Goal: Task Accomplishment & Management: Complete application form

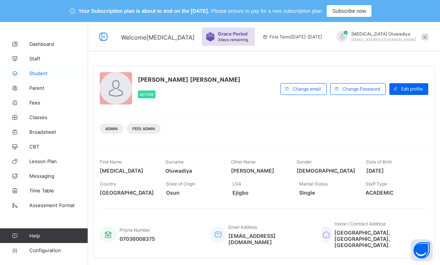
click at [40, 74] on span "Student" at bounding box center [58, 73] width 59 height 6
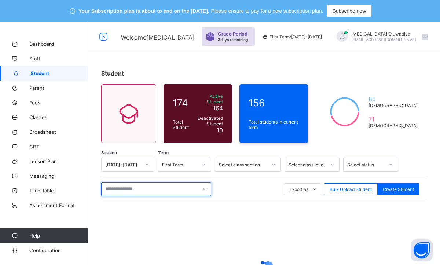
click at [133, 190] on input "text" at bounding box center [156, 189] width 110 height 14
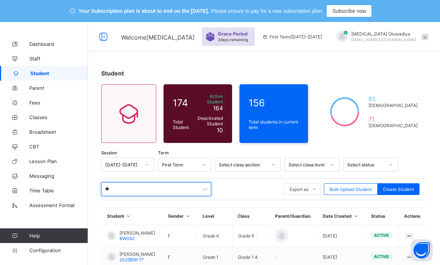
type input "*"
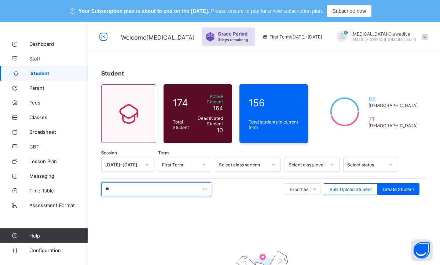
type input "*"
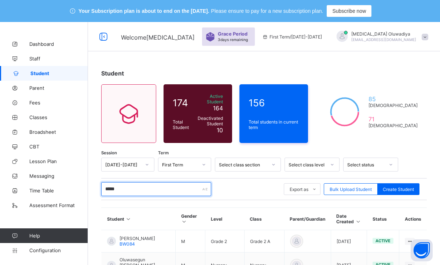
type input "*****"
click at [229, 195] on div "***** Export as Pdf Report Excel Report Excel Report (LMS) Bulk Upload Student …" at bounding box center [264, 189] width 326 height 22
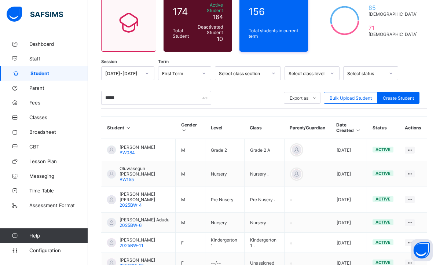
scroll to position [103, 0]
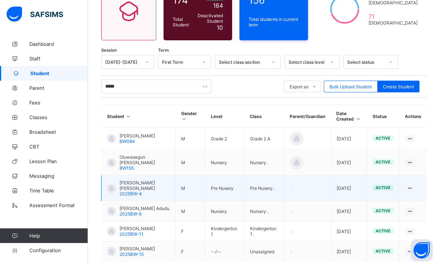
click at [129, 180] on span "Moses Miri Mark" at bounding box center [145, 185] width 50 height 11
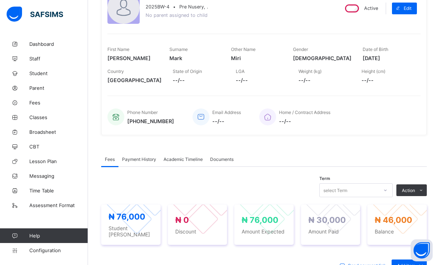
click at [131, 160] on span "Payment History" at bounding box center [139, 159] width 34 height 5
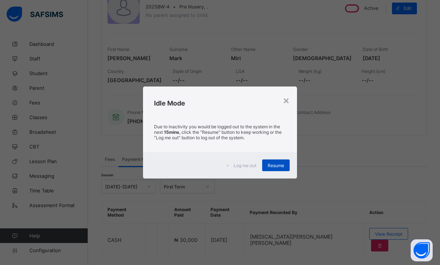
click at [273, 169] on div "Resume" at bounding box center [275, 165] width 27 height 12
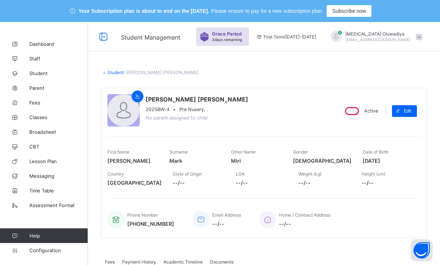
click at [113, 71] on link "Student" at bounding box center [115, 72] width 16 height 5
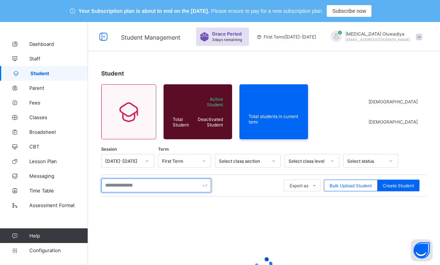
click at [148, 186] on input "text" at bounding box center [156, 186] width 110 height 14
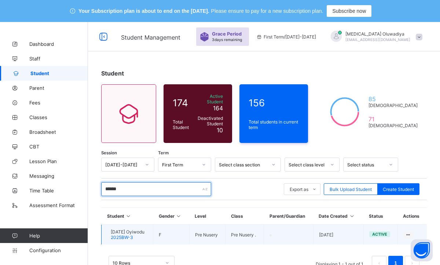
type input "******"
click at [120, 229] on span "Sunday Oyiwodu" at bounding box center [128, 231] width 34 height 5
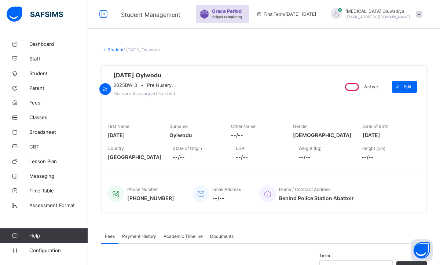
scroll to position [15, 0]
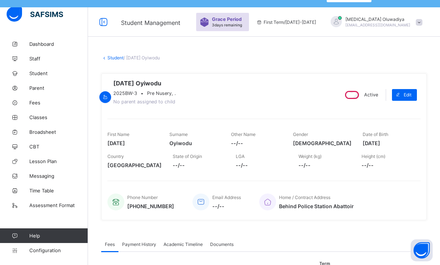
click at [386, 192] on div "Phone Number +2348134951516 Email Address --/-- Home / Contract Address Behind …" at bounding box center [263, 197] width 313 height 33
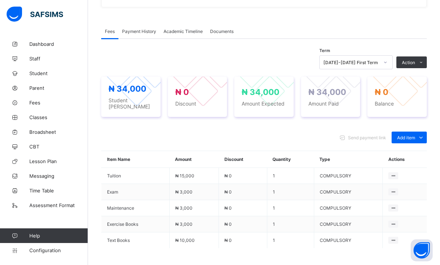
scroll to position [220, 0]
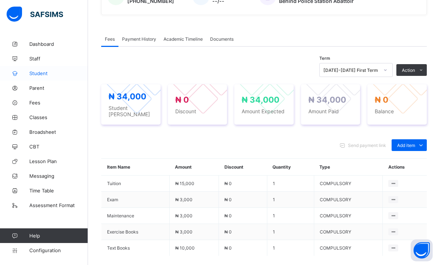
click at [50, 73] on span "Student" at bounding box center [58, 73] width 59 height 6
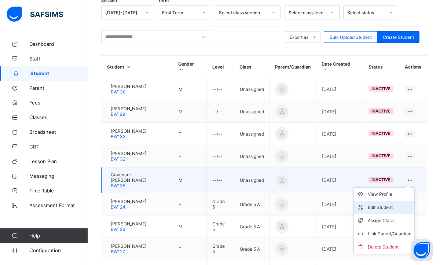
scroll to position [147, 0]
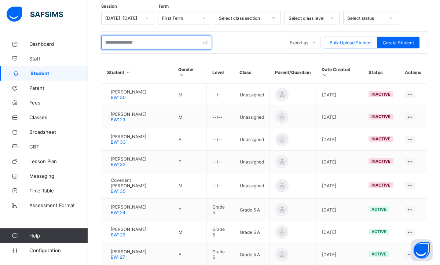
click at [153, 38] on input "text" at bounding box center [156, 43] width 110 height 14
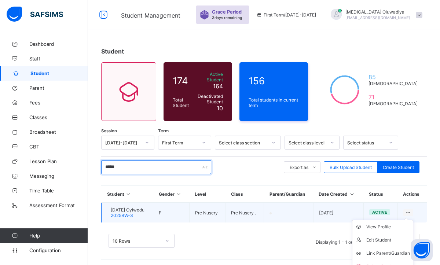
scroll to position [27, 0]
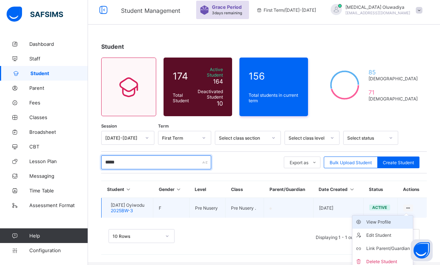
type input "*****"
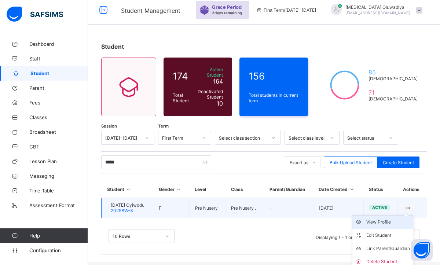
click at [378, 220] on div "View Profile" at bounding box center [388, 222] width 44 height 7
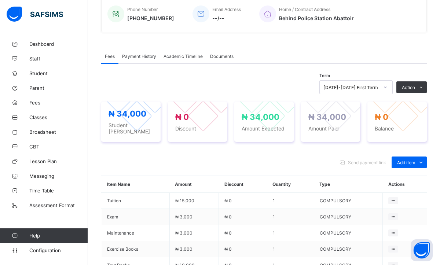
scroll to position [188, 0]
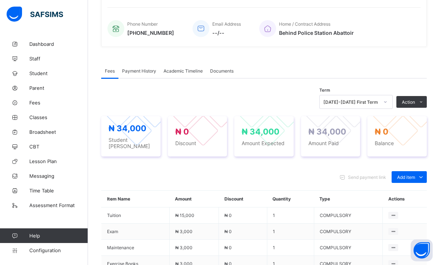
click at [140, 78] on div "Payment History" at bounding box center [138, 70] width 41 height 15
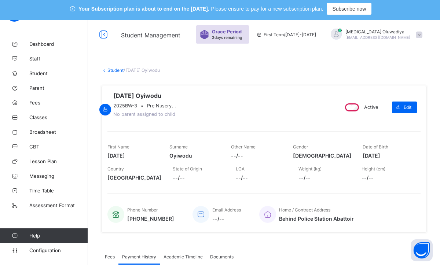
scroll to position [0, 0]
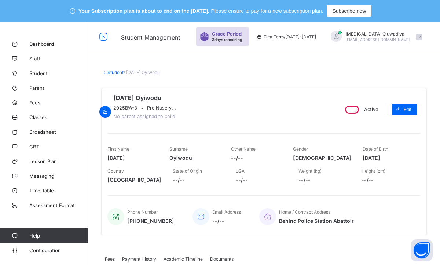
click at [115, 73] on link "Student" at bounding box center [115, 72] width 16 height 5
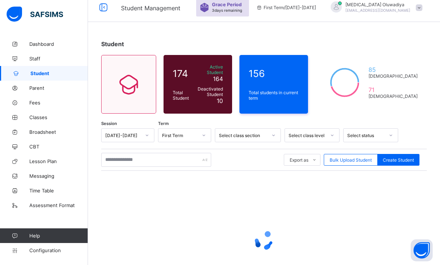
scroll to position [59, 0]
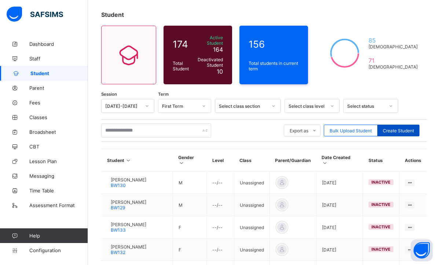
click at [391, 128] on span "Create Student" at bounding box center [398, 130] width 31 height 5
select select "**"
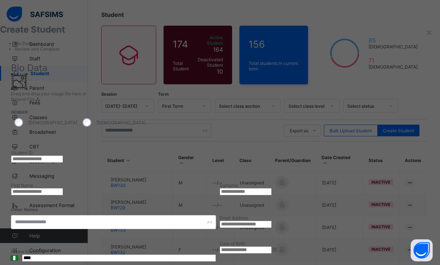
click at [63, 155] on input "text" at bounding box center [37, 158] width 52 height 7
type input "*"
type input "**********"
click at [63, 188] on input "text" at bounding box center [37, 191] width 52 height 7
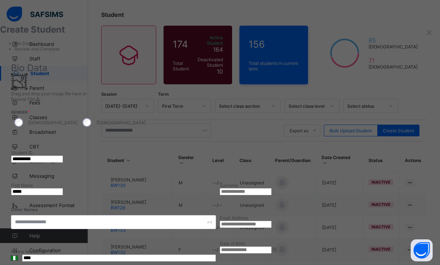
type input "*****"
click at [272, 188] on input "text" at bounding box center [246, 191] width 52 height 7
type input "*"
type input "*****"
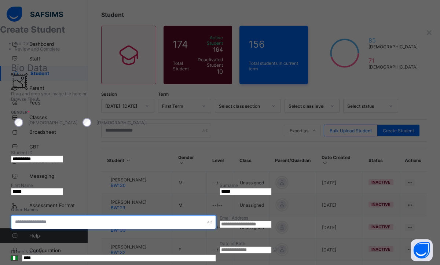
click at [216, 215] on input "text" at bounding box center [113, 222] width 205 height 14
type input "*******"
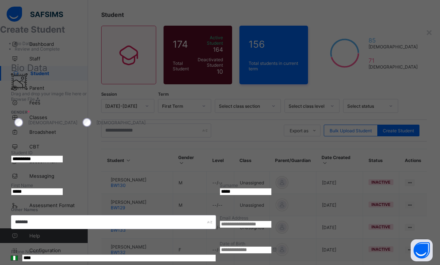
click at [404, 120] on div "**********" at bounding box center [220, 236] width 418 height 269
click at [370, 102] on div at bounding box center [322, 120] width 205 height 36
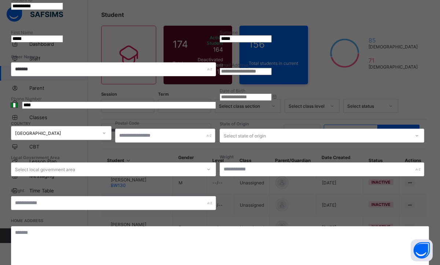
scroll to position [161, 0]
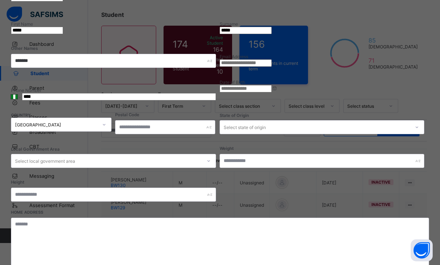
click at [272, 85] on input at bounding box center [246, 88] width 52 height 7
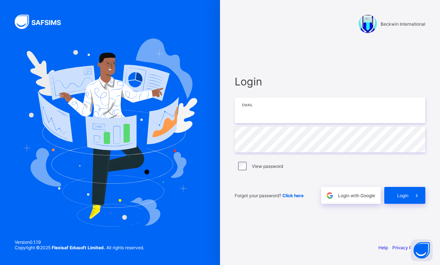
type input "**********"
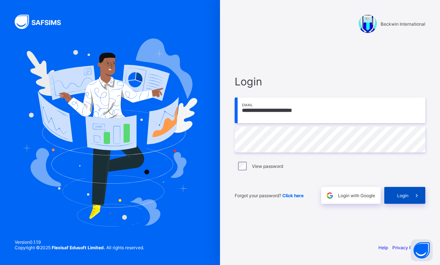
click at [398, 191] on div "Login" at bounding box center [404, 195] width 41 height 17
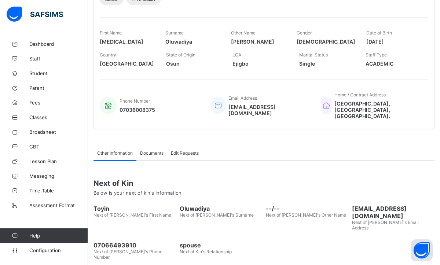
scroll to position [132, 0]
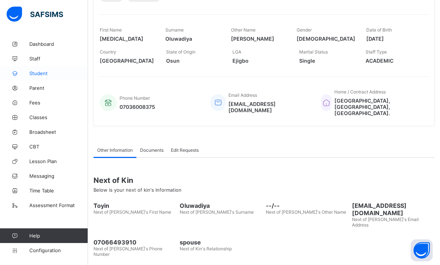
click at [45, 71] on span "Student" at bounding box center [58, 73] width 59 height 6
select select "**"
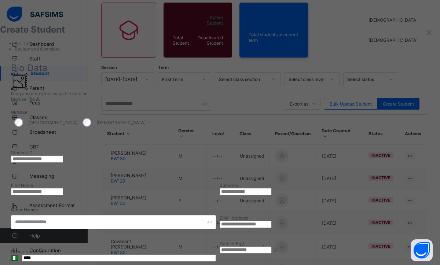
scroll to position [132, 0]
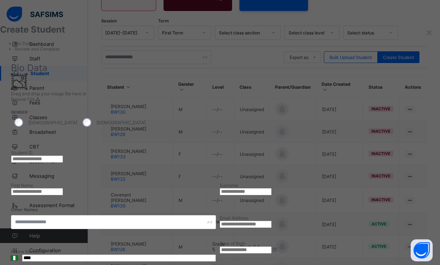
click at [63, 155] on input "text" at bounding box center [37, 158] width 52 height 7
type input "**********"
click at [63, 188] on input "text" at bounding box center [37, 191] width 52 height 7
type input "*****"
type input "*"
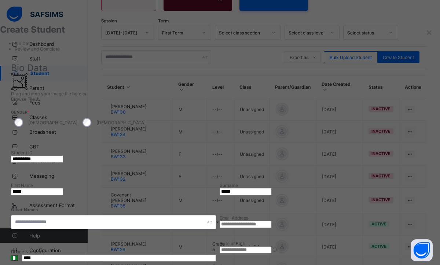
type input "*****"
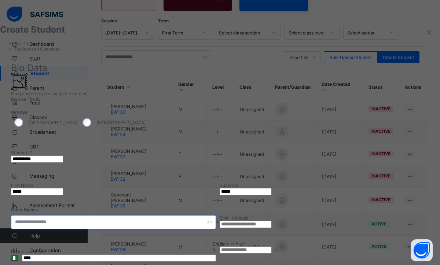
click at [216, 215] on input "text" at bounding box center [113, 222] width 205 height 14
type input "*"
type input "*******"
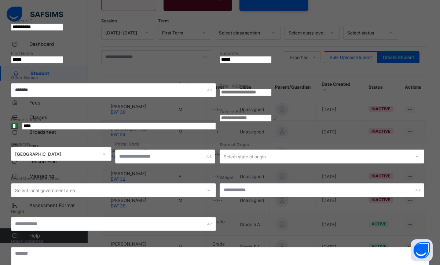
click at [272, 114] on input at bounding box center [246, 117] width 52 height 7
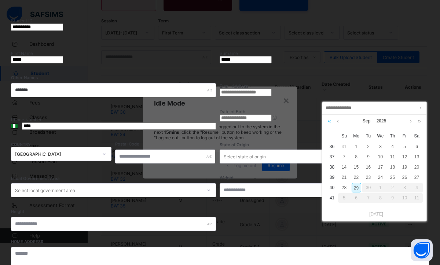
click at [330, 122] on link at bounding box center [329, 121] width 7 height 12
click at [412, 121] on link at bounding box center [410, 121] width 5 height 12
click at [411, 121] on link at bounding box center [410, 121] width 5 height 12
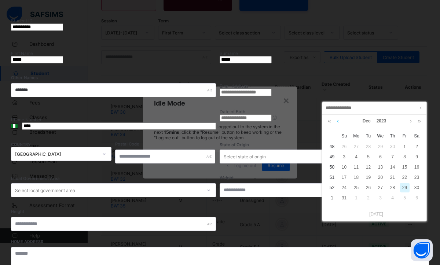
click at [339, 121] on link at bounding box center [337, 121] width 5 height 12
click at [328, 121] on link at bounding box center [329, 121] width 7 height 12
click at [422, 122] on link at bounding box center [419, 121] width 7 height 12
click at [382, 157] on div "11" at bounding box center [381, 157] width 10 height 10
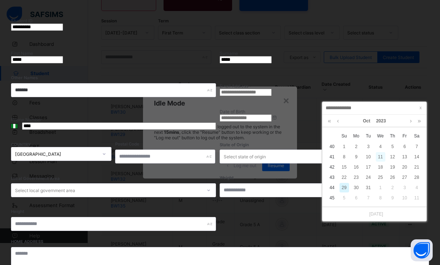
type input "**********"
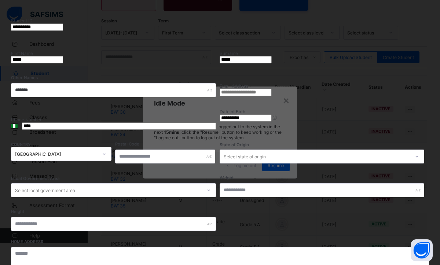
click at [346, 198] on div "**********" at bounding box center [220, 104] width 418 height 269
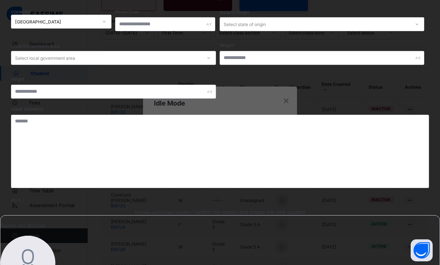
scroll to position [279, 0]
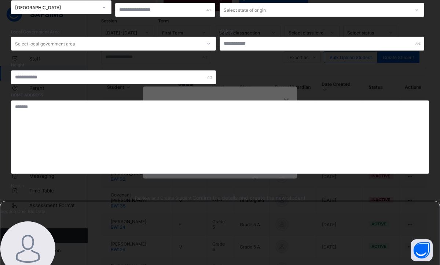
click at [21, 185] on span "Next" at bounding box center [16, 185] width 10 height 5
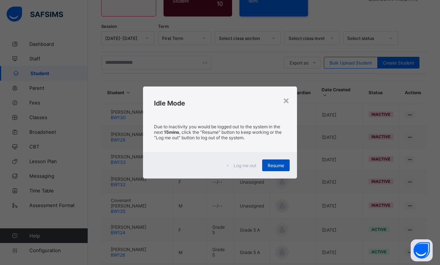
click at [282, 168] on div "Resume" at bounding box center [275, 165] width 27 height 12
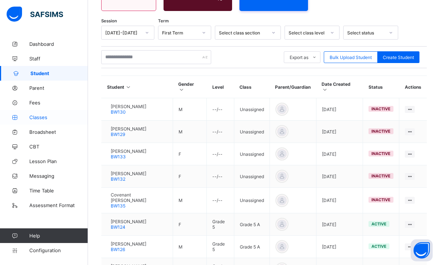
click at [50, 118] on span "Classes" at bounding box center [58, 117] width 59 height 6
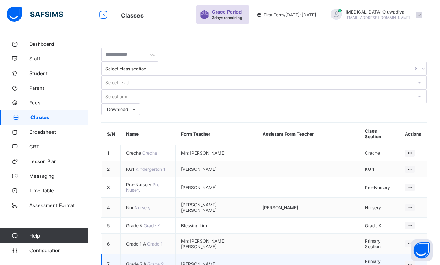
scroll to position [83, 0]
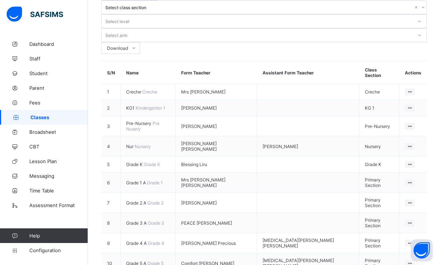
click at [153, 121] on span "Pre-Nursery" at bounding box center [139, 123] width 26 height 5
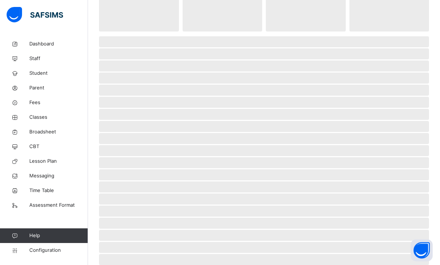
click at [154, 73] on span "‌" at bounding box center [264, 78] width 330 height 11
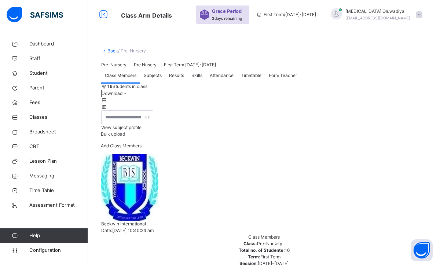
scroll to position [83, 0]
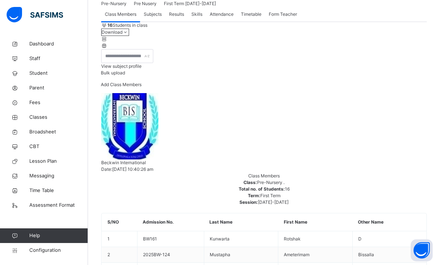
click at [142, 87] on span "Add Class Members" at bounding box center [121, 84] width 41 height 5
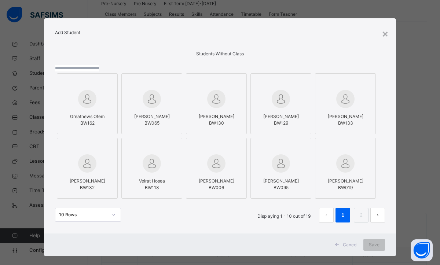
click at [99, 71] on input "text" at bounding box center [77, 68] width 44 height 7
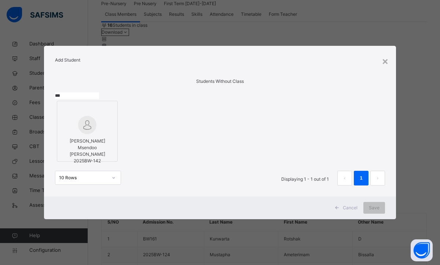
type input "***"
click at [95, 130] on img at bounding box center [87, 125] width 18 height 18
click at [374, 211] on span "Save" at bounding box center [374, 208] width 11 height 7
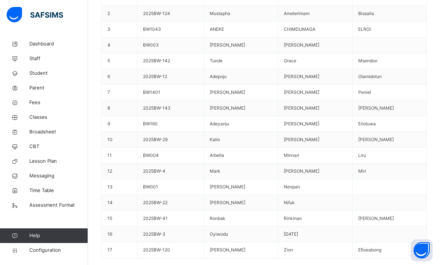
scroll to position [323, 0]
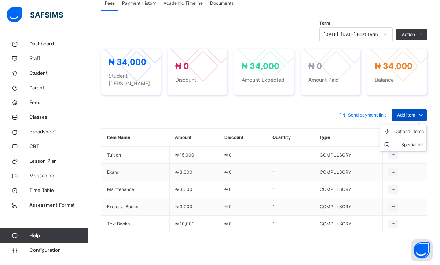
scroll to position [260, 0]
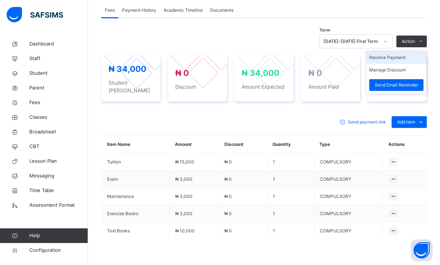
click at [391, 60] on li "Receive Payment" at bounding box center [396, 57] width 60 height 12
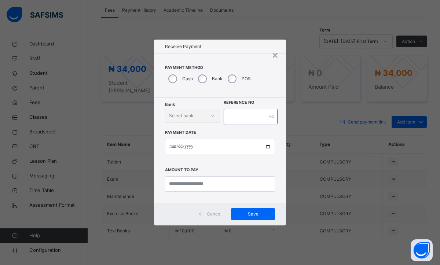
click at [256, 120] on input "text" at bounding box center [251, 116] width 54 height 15
type input "*********"
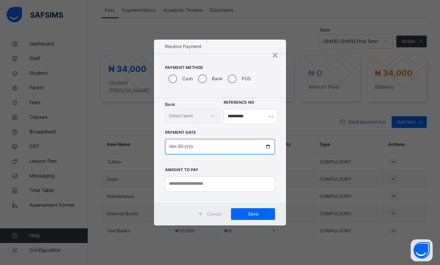
click at [171, 148] on input "date" at bounding box center [220, 146] width 110 height 15
type input "**********"
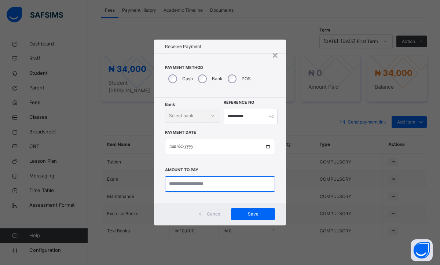
click at [200, 187] on input "currency" at bounding box center [220, 183] width 110 height 15
type input "********"
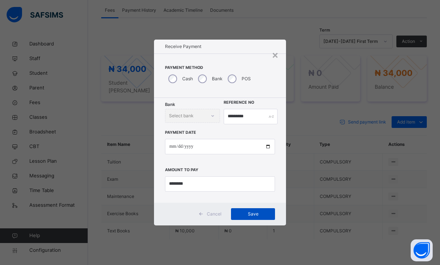
click at [257, 211] on span "Save" at bounding box center [252, 214] width 33 height 7
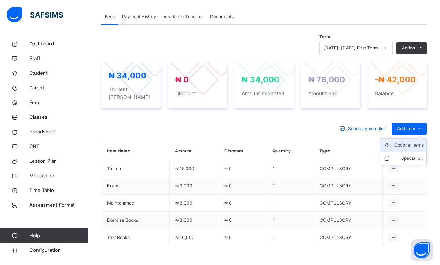
click at [401, 142] on div "Optional items" at bounding box center [408, 145] width 29 height 7
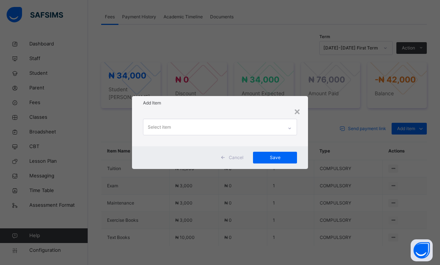
click at [288, 130] on icon at bounding box center [289, 128] width 4 height 7
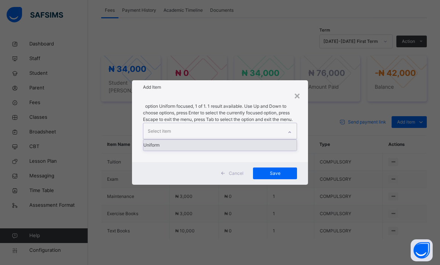
click at [242, 147] on div "Uniform" at bounding box center [219, 145] width 153 height 11
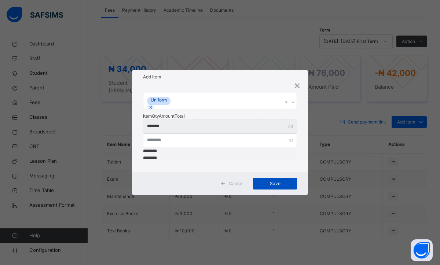
click at [275, 180] on span "Save" at bounding box center [274, 183] width 33 height 7
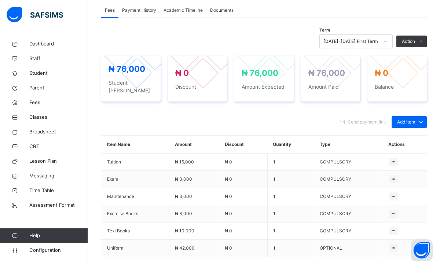
click at [150, 11] on span "Payment History" at bounding box center [139, 10] width 34 height 7
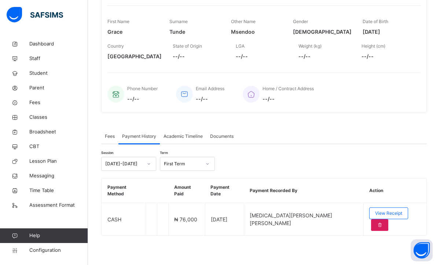
scroll to position [115, 0]
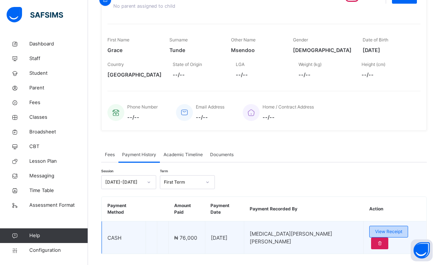
click at [375, 228] on span "View Receipt" at bounding box center [388, 231] width 27 height 7
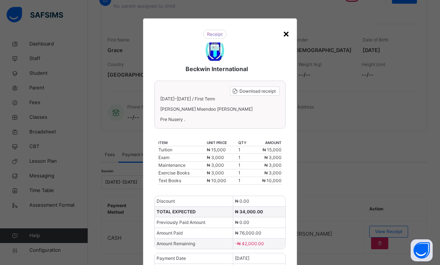
click at [284, 36] on div "×" at bounding box center [286, 33] width 7 height 15
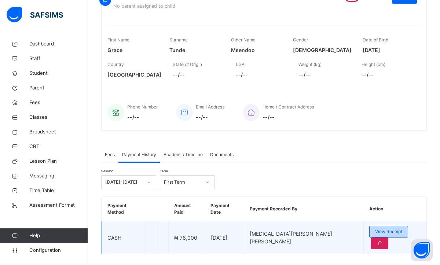
click at [382, 228] on span "View Receipt" at bounding box center [388, 231] width 27 height 7
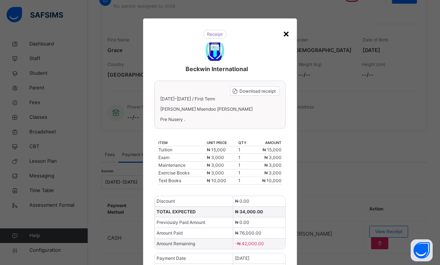
click at [285, 34] on div "×" at bounding box center [286, 33] width 7 height 15
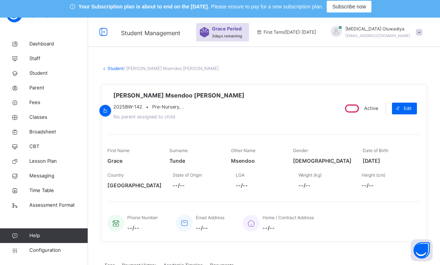
scroll to position [0, 0]
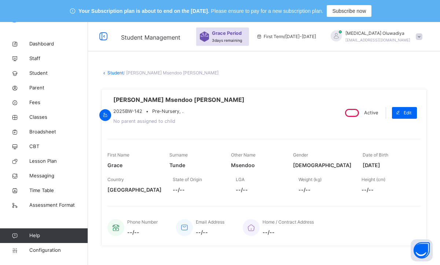
click at [111, 73] on link "Student" at bounding box center [115, 72] width 16 height 5
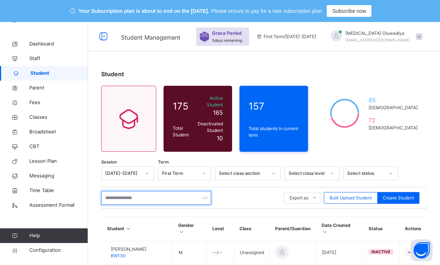
click at [153, 191] on input "text" at bounding box center [156, 198] width 110 height 14
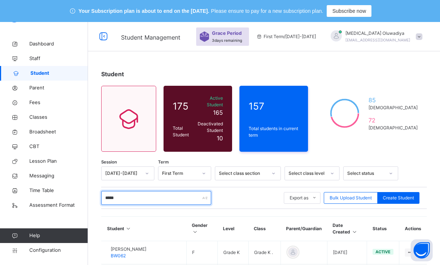
type input "*****"
click at [425, 147] on div "Student 175 Total Student Active Student 165 Deactivated Student 10 157 Total s…" at bounding box center [264, 220] width 352 height 323
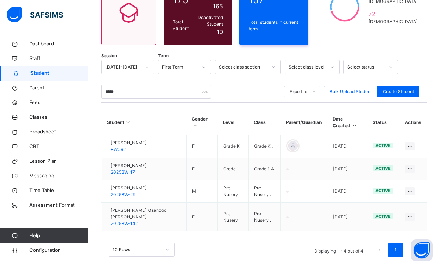
scroll to position [110, 0]
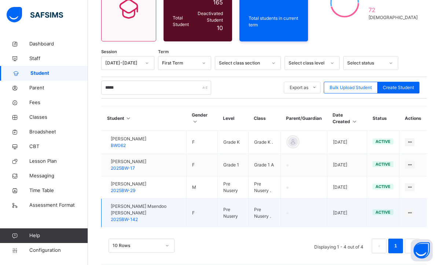
click at [137, 206] on span "[PERSON_NAME] Msendoo [PERSON_NAME]" at bounding box center [146, 209] width 70 height 13
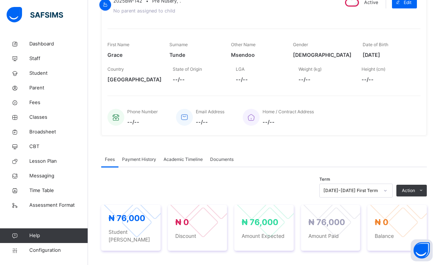
click at [138, 162] on span "Payment History" at bounding box center [139, 159] width 34 height 7
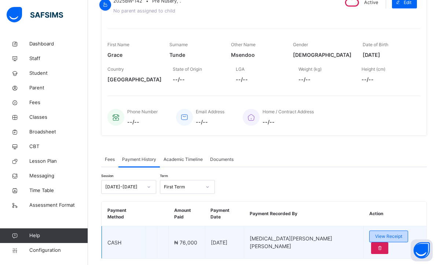
click at [375, 233] on span "View Receipt" at bounding box center [388, 236] width 27 height 7
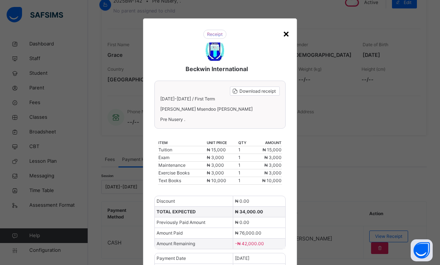
click at [285, 33] on div "×" at bounding box center [286, 33] width 7 height 15
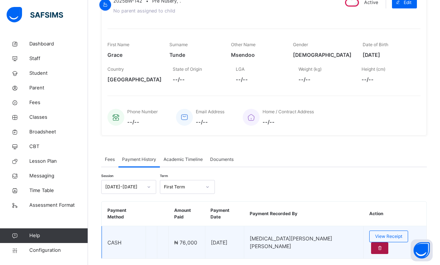
click at [383, 245] on icon at bounding box center [380, 248] width 6 height 7
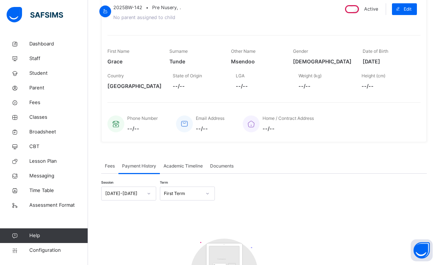
click at [114, 163] on span "Fees" at bounding box center [110, 166] width 10 height 7
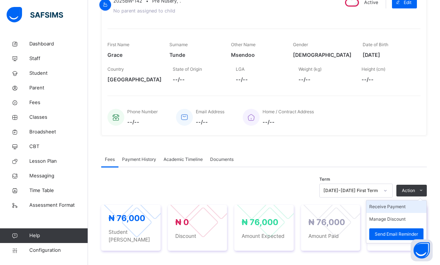
click at [399, 205] on li "Receive Payment" at bounding box center [396, 207] width 60 height 12
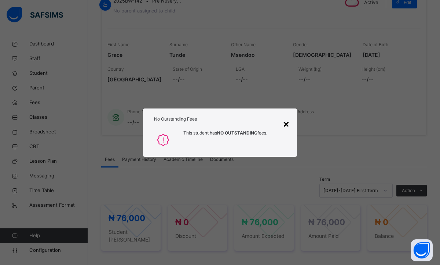
click at [288, 121] on div "×" at bounding box center [286, 123] width 7 height 15
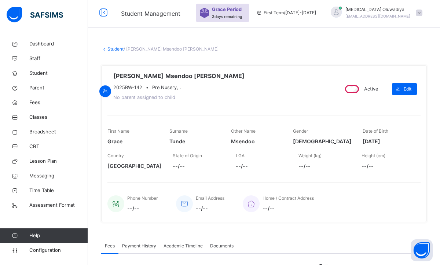
scroll to position [22, 0]
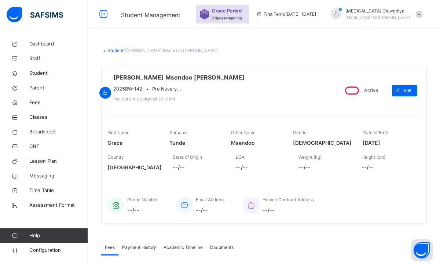
click at [111, 48] on link "Student" at bounding box center [115, 50] width 16 height 5
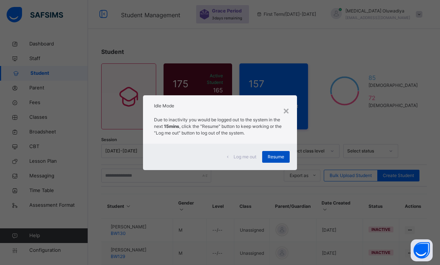
click at [267, 154] on div "Resume" at bounding box center [275, 157] width 27 height 12
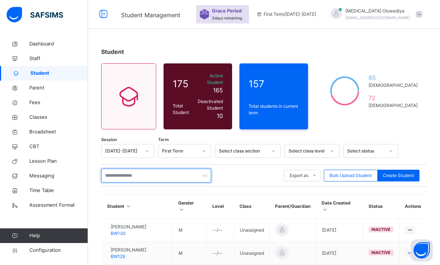
click at [183, 175] on input "text" at bounding box center [156, 176] width 110 height 14
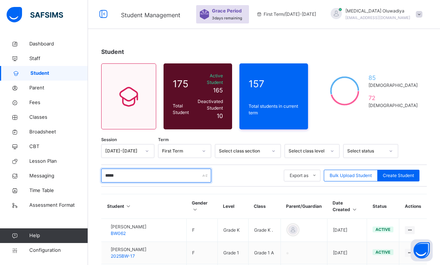
type input "*****"
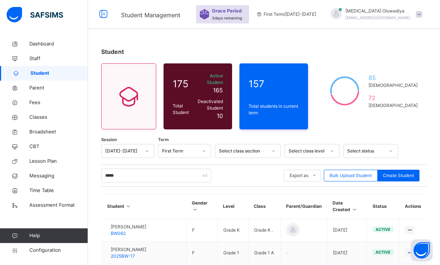
click at [355, 52] on div "Student" at bounding box center [264, 51] width 326 height 9
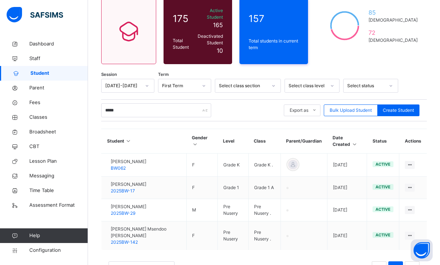
scroll to position [110, 0]
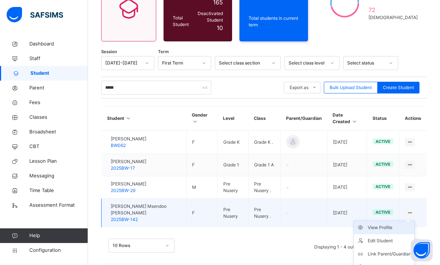
click at [390, 225] on div "View Profile" at bounding box center [390, 227] width 44 height 7
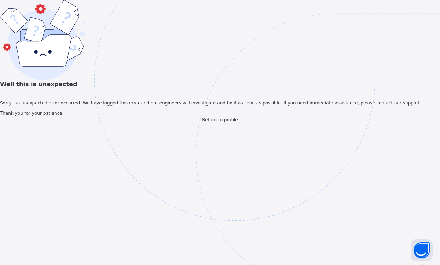
click at [233, 170] on img at bounding box center [285, 117] width 382 height 355
click at [230, 122] on span "Return to profile" at bounding box center [220, 119] width 36 height 5
click at [211, 122] on span "Return to profile" at bounding box center [220, 119] width 36 height 5
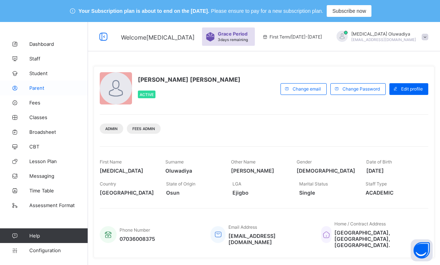
click at [51, 92] on link "Parent" at bounding box center [44, 88] width 88 height 15
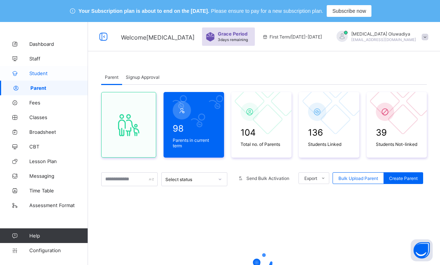
click at [39, 78] on link "Student" at bounding box center [44, 73] width 88 height 15
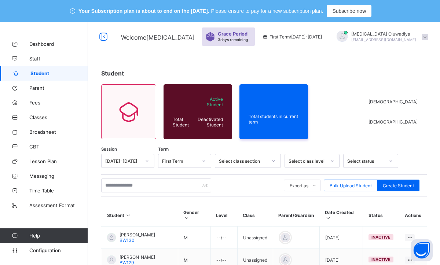
click at [164, 193] on div "Export as Pdf Report Excel Report Excel Report (LMS) Bulk Upload Student Create…" at bounding box center [264, 186] width 326 height 22
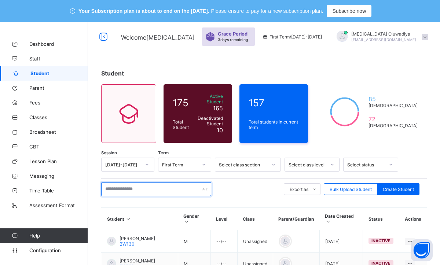
click at [161, 182] on input "text" at bounding box center [156, 189] width 110 height 14
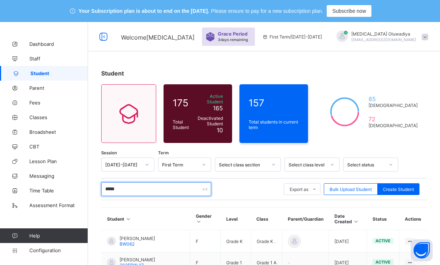
type input "*****"
click at [371, 83] on div "Student 175 Total Student Active Student 165 Deactivated Student 10 157 Total s…" at bounding box center [264, 211] width 352 height 304
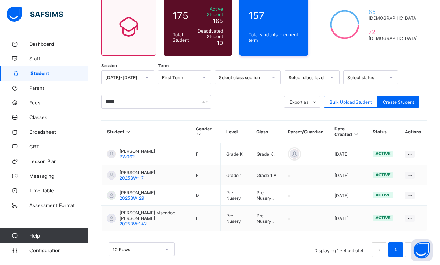
scroll to position [94, 0]
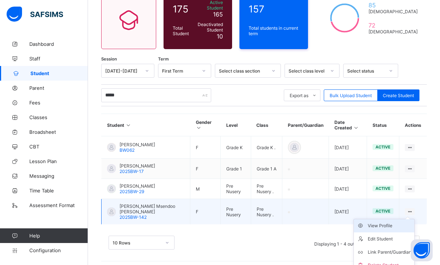
click at [383, 224] on div "View Profile" at bounding box center [390, 225] width 44 height 7
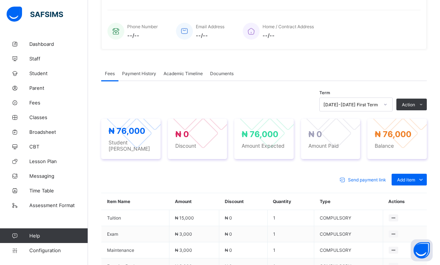
scroll to position [197, 0]
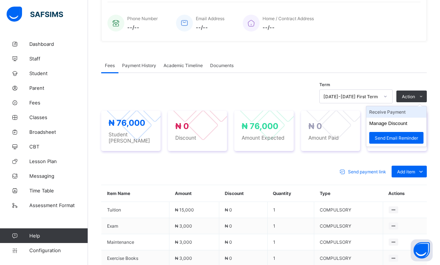
click at [395, 113] on li "Receive Payment" at bounding box center [396, 111] width 60 height 11
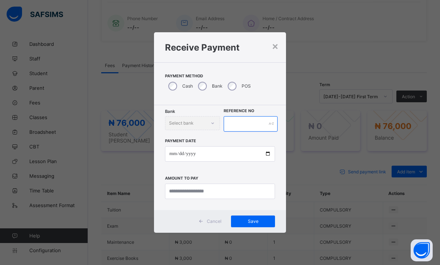
click at [247, 128] on input "text" at bounding box center [251, 123] width 54 height 15
type input "*********"
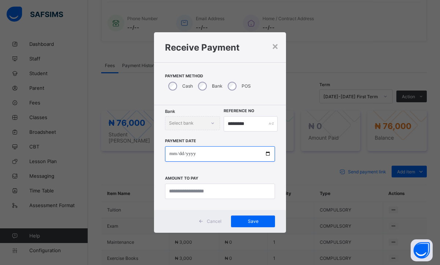
click at [173, 155] on input "date" at bounding box center [220, 153] width 110 height 15
type input "**********"
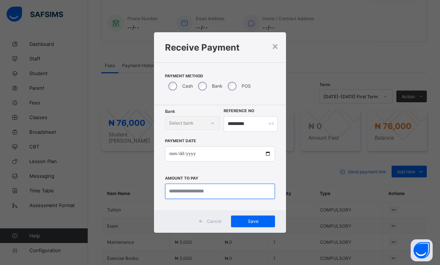
click at [188, 187] on input "currency" at bounding box center [220, 191] width 110 height 15
type input "********"
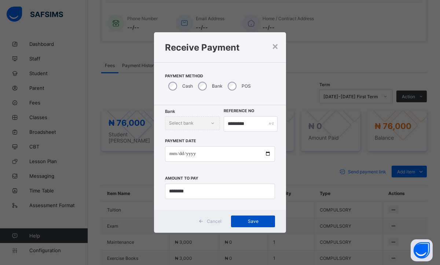
click at [259, 220] on span "Save" at bounding box center [252, 221] width 33 height 5
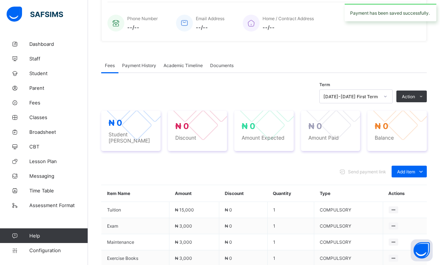
click at [153, 66] on span "Payment History" at bounding box center [139, 65] width 34 height 5
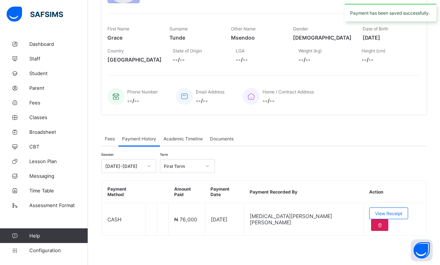
scroll to position [106, 0]
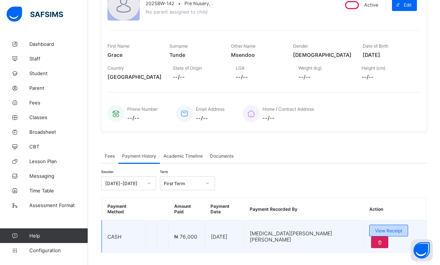
click at [369, 225] on div "View Receipt" at bounding box center [388, 231] width 39 height 12
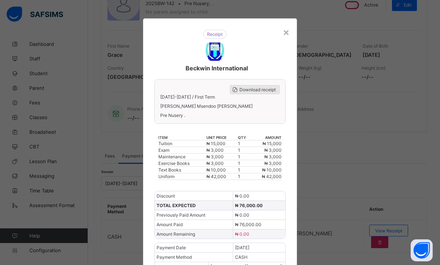
click at [248, 91] on span "Download receipt" at bounding box center [257, 89] width 36 height 5
click at [286, 34] on div "×" at bounding box center [286, 32] width 7 height 12
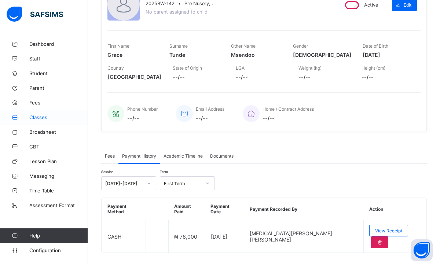
click at [44, 124] on link "Classes" at bounding box center [44, 117] width 88 height 15
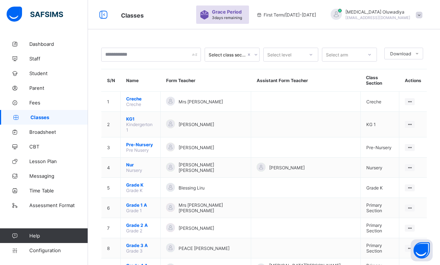
scroll to position [83, 0]
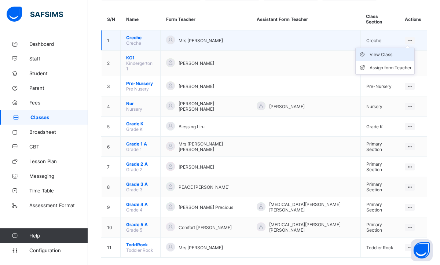
click at [374, 51] on div "View Class" at bounding box center [391, 54] width 42 height 7
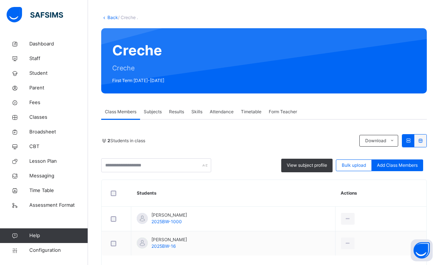
scroll to position [54, 0]
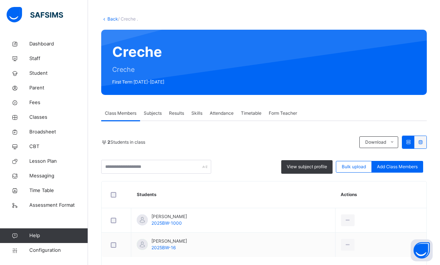
click at [111, 21] on link "Back" at bounding box center [112, 18] width 11 height 5
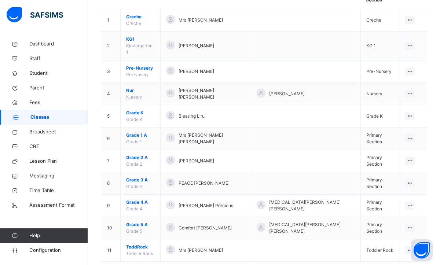
scroll to position [109, 0]
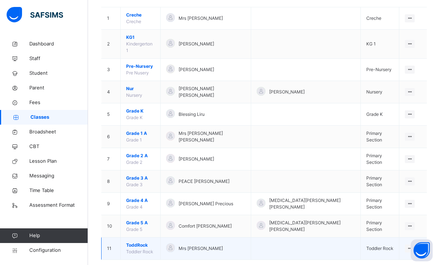
click at [143, 242] on span "ToddRock" at bounding box center [140, 245] width 29 height 7
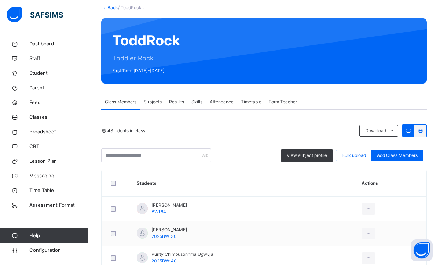
scroll to position [65, 0]
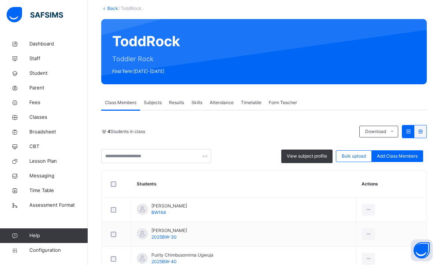
click at [110, 7] on link "Back" at bounding box center [112, 7] width 11 height 5
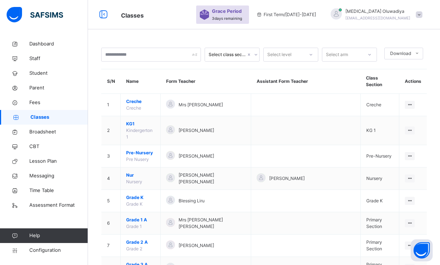
scroll to position [65, 0]
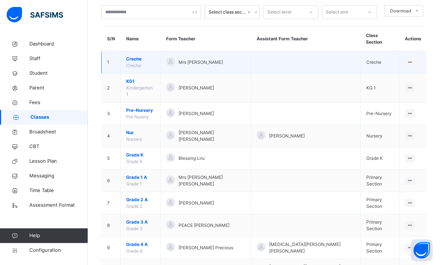
click at [142, 57] on td "Creche Creche" at bounding box center [141, 62] width 40 height 22
click at [138, 56] on span "Creche" at bounding box center [140, 59] width 29 height 7
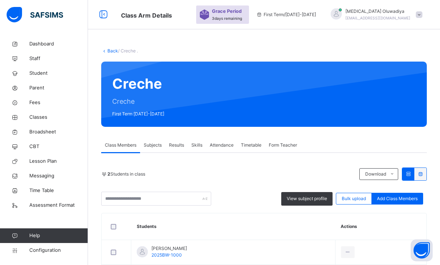
scroll to position [65, 0]
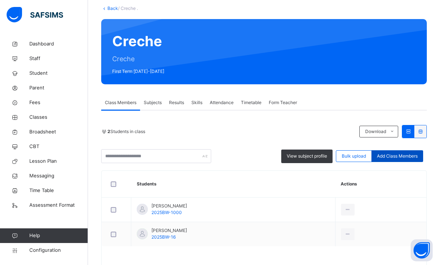
click at [384, 156] on span "Add Class Members" at bounding box center [397, 156] width 41 height 7
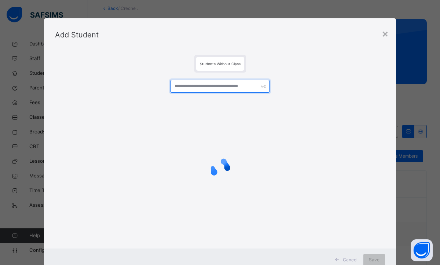
click at [215, 89] on input "text" at bounding box center [219, 86] width 99 height 13
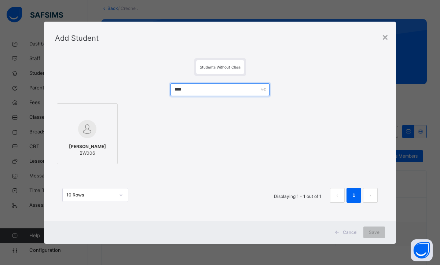
type input "****"
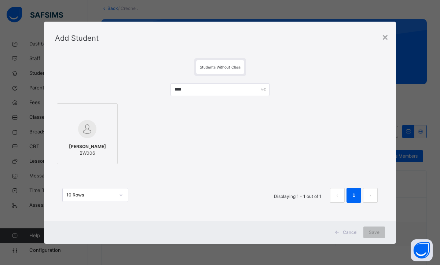
click at [81, 125] on img at bounding box center [87, 129] width 18 height 18
click at [371, 230] on span "Save" at bounding box center [374, 232] width 11 height 7
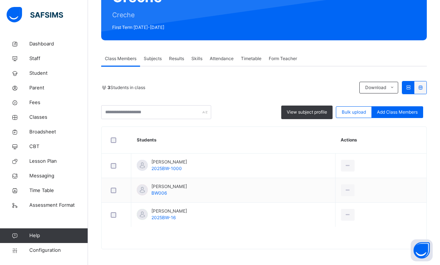
scroll to position [111, 0]
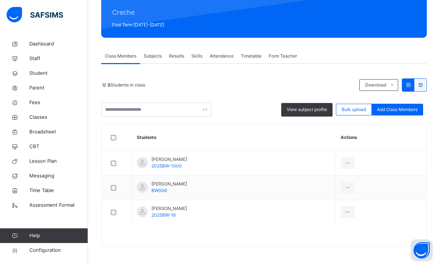
click at [324, 241] on div at bounding box center [264, 239] width 325 height 15
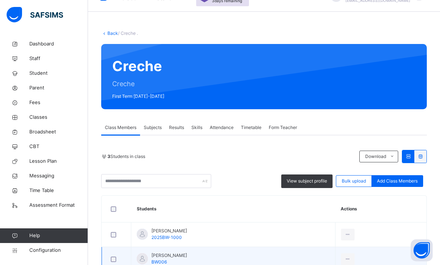
scroll to position [38, 0]
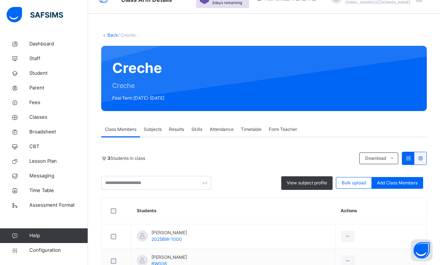
click at [109, 36] on link "Back" at bounding box center [112, 34] width 11 height 5
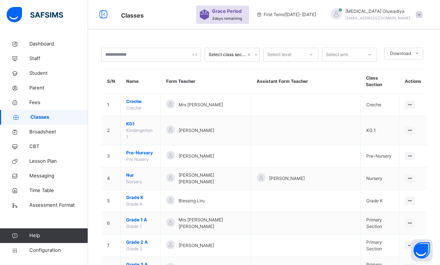
scroll to position [38, 0]
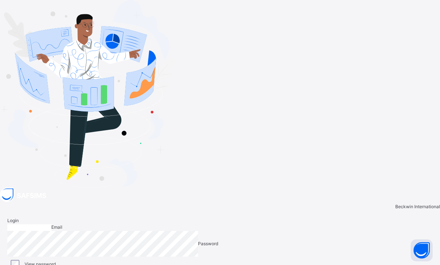
type input "**********"
